Goal: Information Seeking & Learning: Learn about a topic

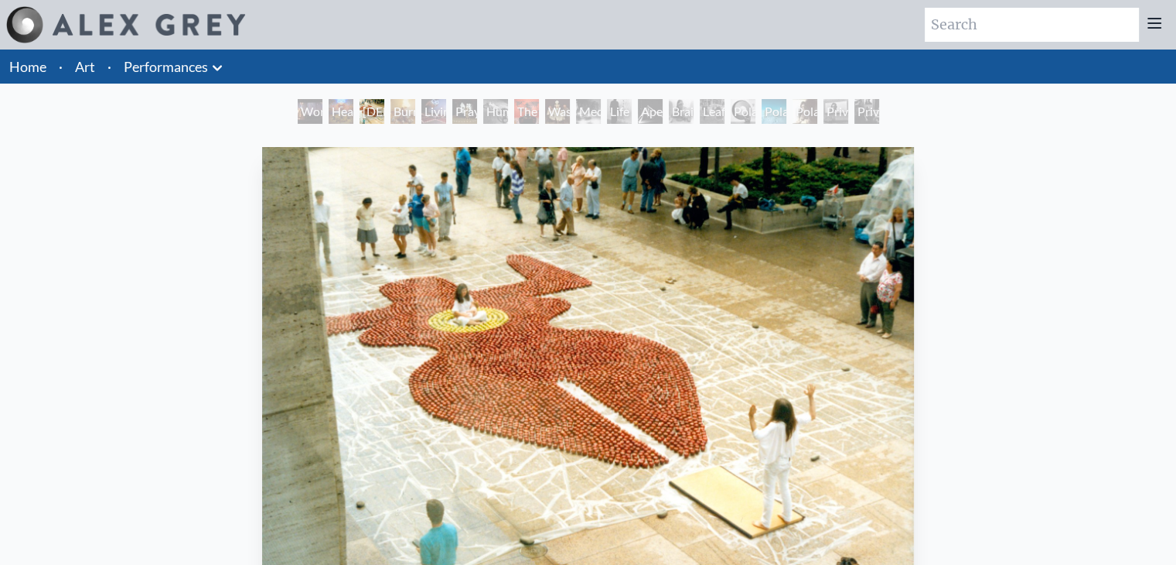
scroll to position [2, 0]
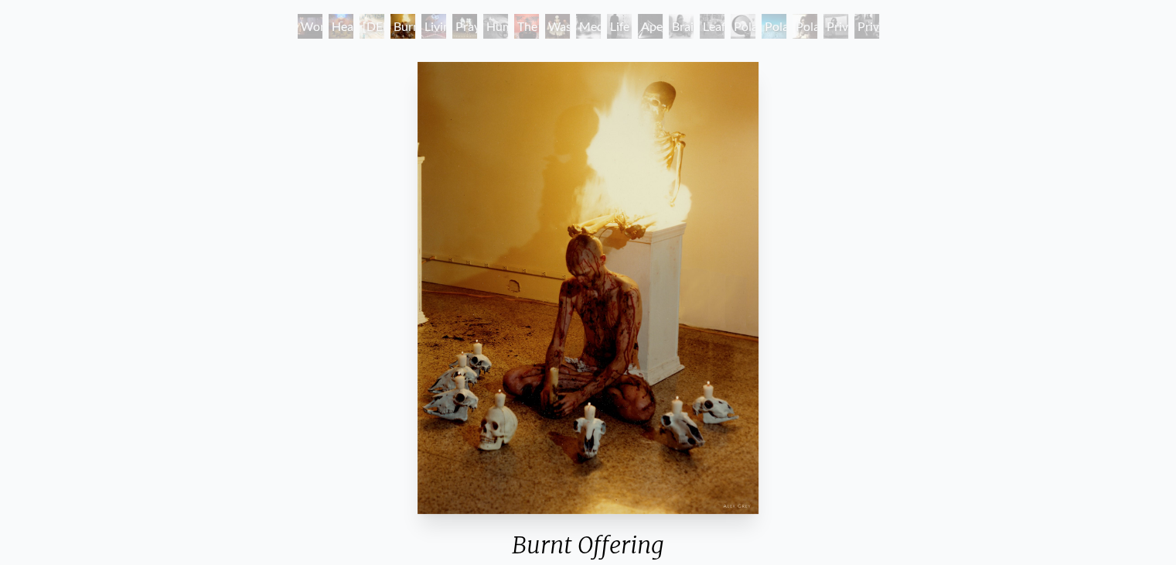
scroll to position [118, 0]
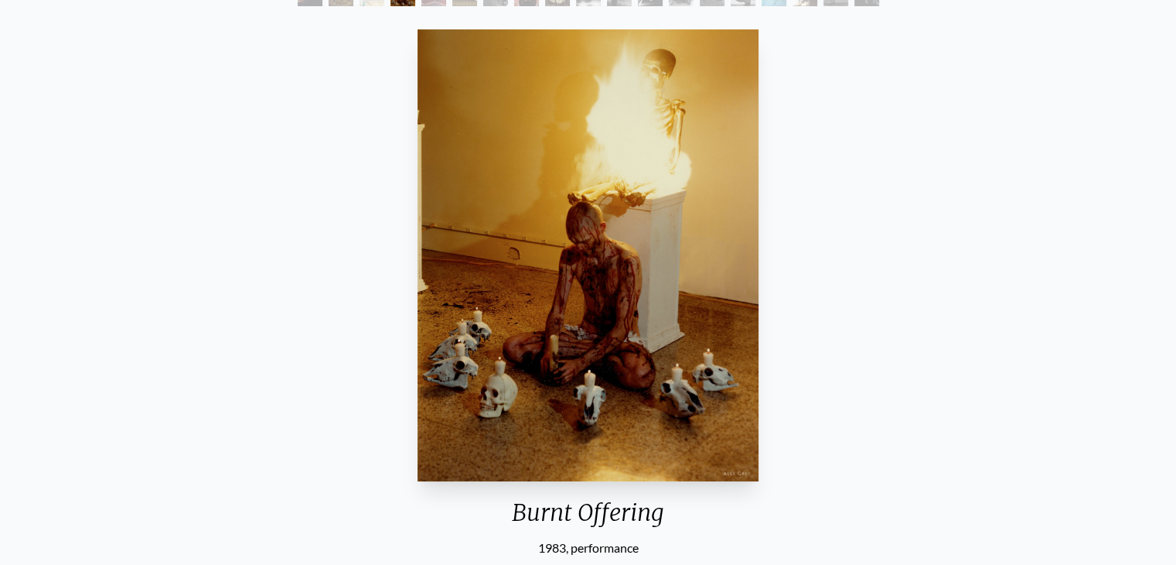
click at [989, 339] on div "Burnt Offering 1983, performance [DATE] Real Art Ways, [GEOGRAPHIC_DATA], [US_S…" at bounding box center [587, 568] width 1151 height 1090
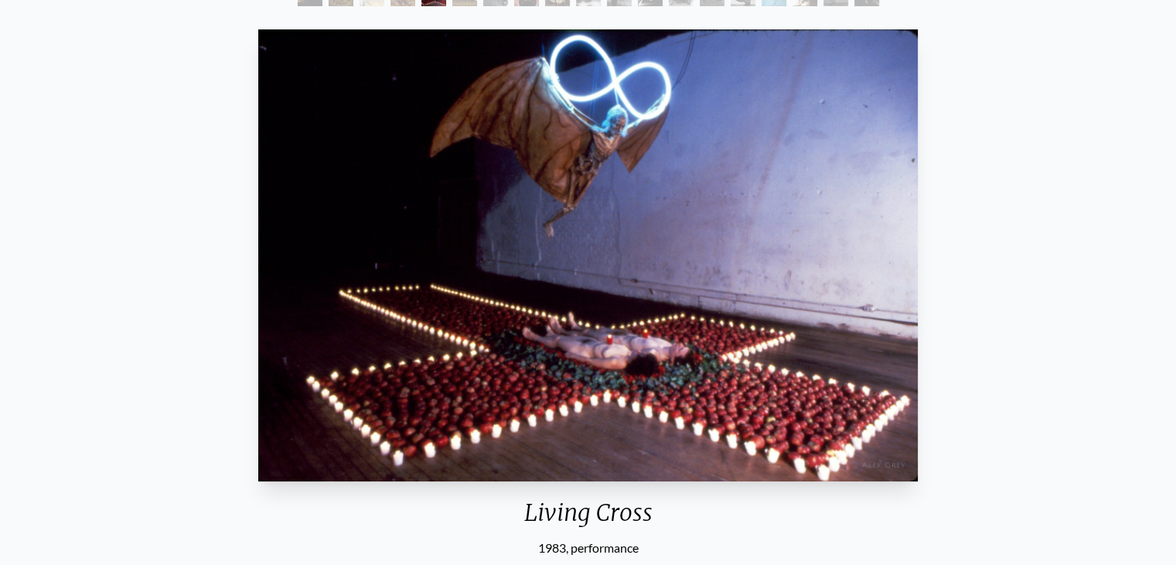
click at [1040, 234] on div "Living Cross 1983, performance [DATE] [PERSON_NAME][GEOGRAPHIC_DATA], [GEOGRAPH…" at bounding box center [587, 460] width 1151 height 874
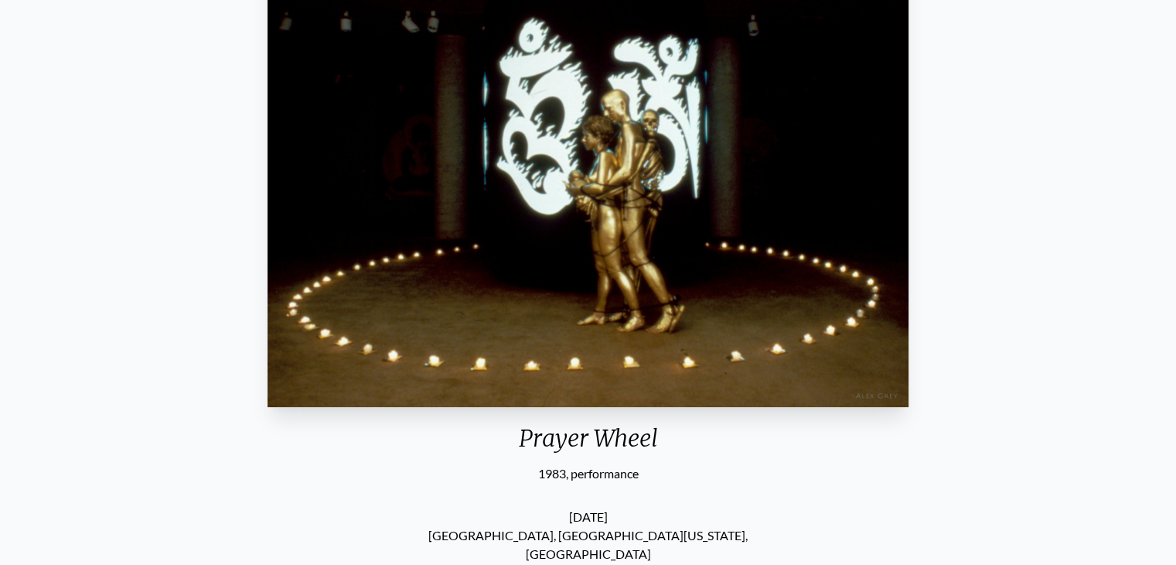
scroll to position [191, 0]
click at [1002, 339] on div "Prayer Wheel 1983, performance [DATE] [GEOGRAPHIC_DATA], [GEOGRAPHIC_DATA][US_S…" at bounding box center [587, 501] width 1151 height 1103
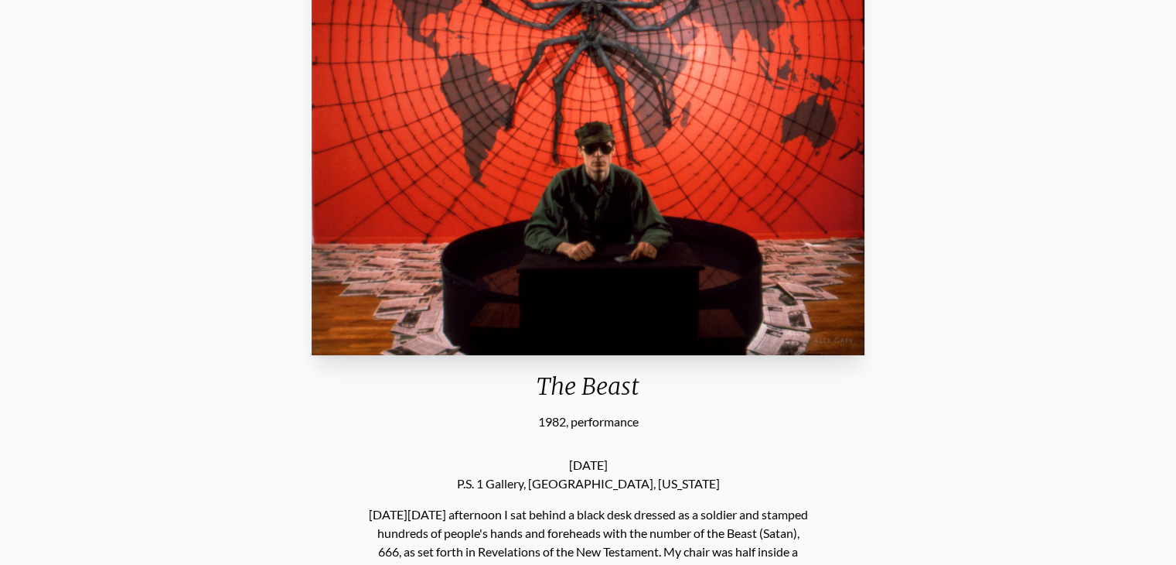
scroll to position [92, 0]
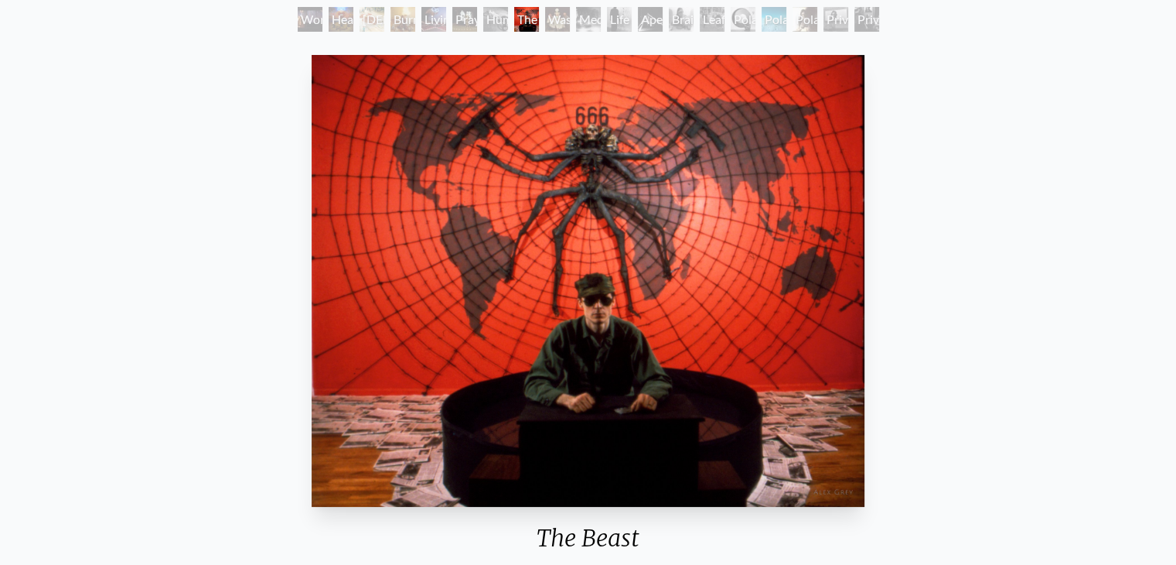
click at [628, 302] on img "8 / 19" at bounding box center [588, 281] width 553 height 452
click at [1070, 173] on div "The Beast 1982, performance [DATE] P.S. 1 Gallery, [GEOGRAPHIC_DATA], [US_STATE…" at bounding box center [587, 541] width 1151 height 985
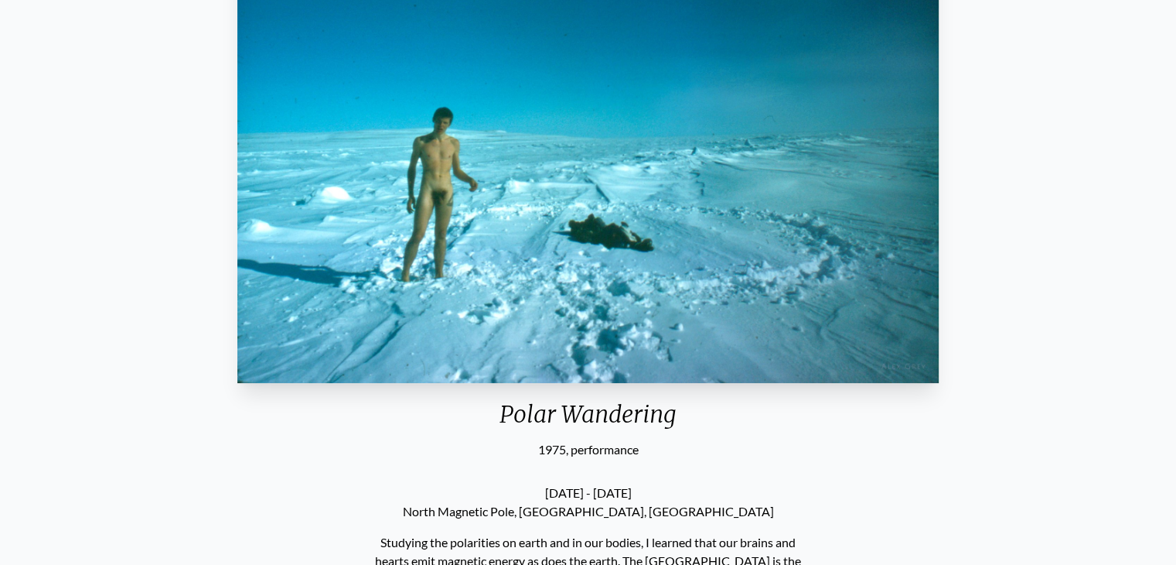
scroll to position [278, 0]
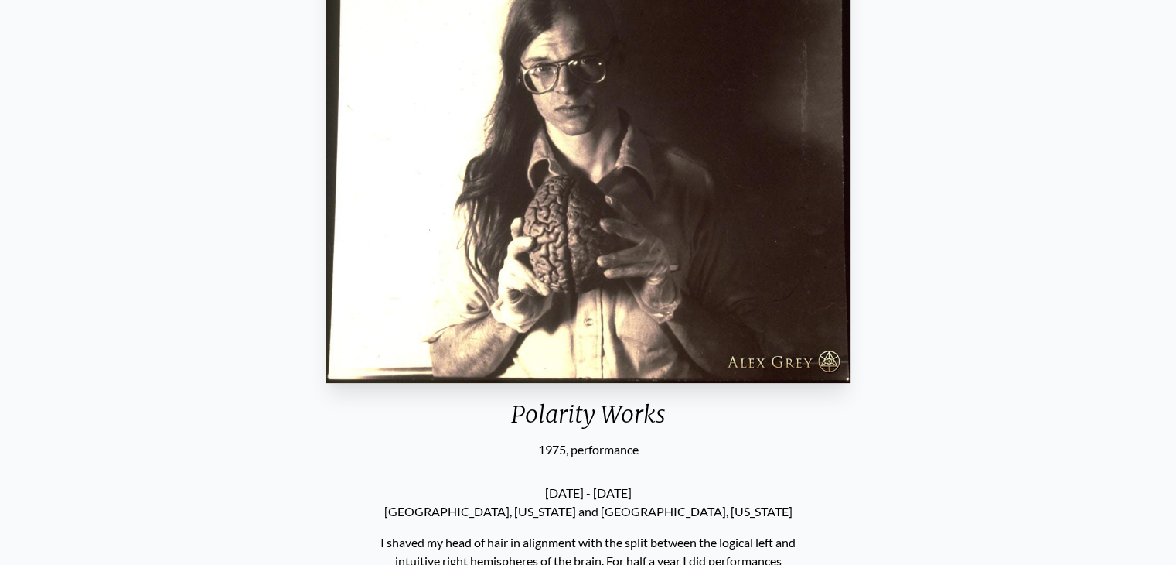
scroll to position [185, 0]
